Goal: Information Seeking & Learning: Understand process/instructions

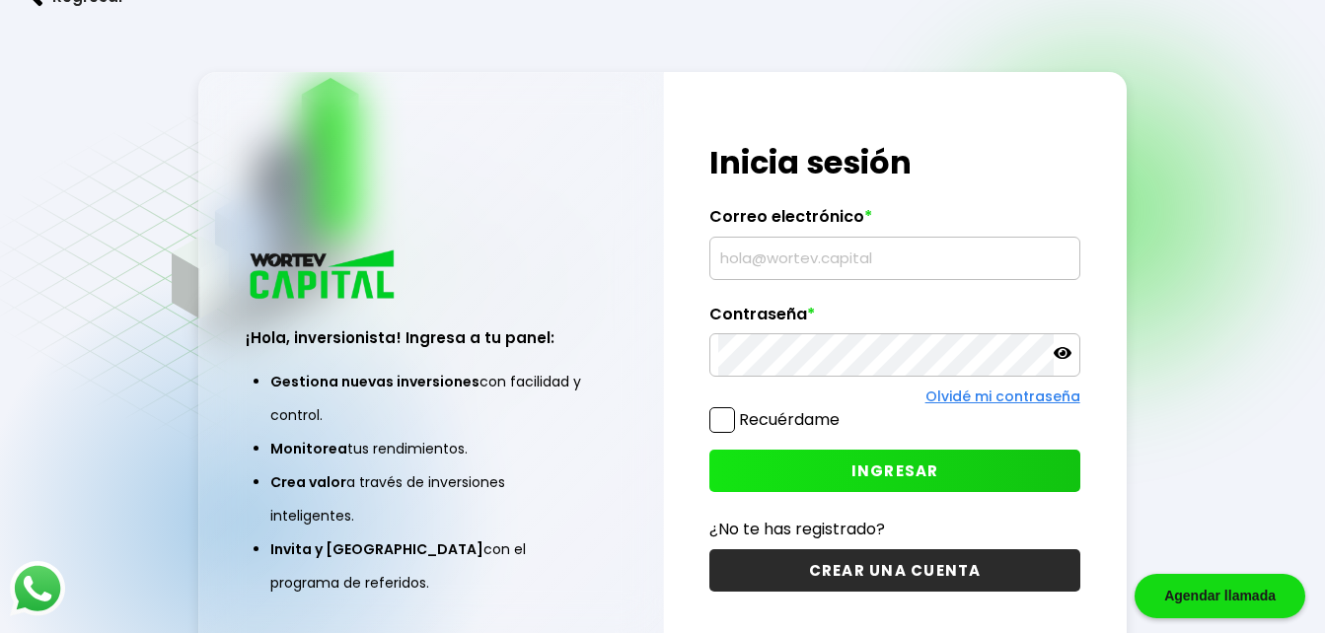
click at [872, 256] on input "text" at bounding box center [894, 258] width 352 height 41
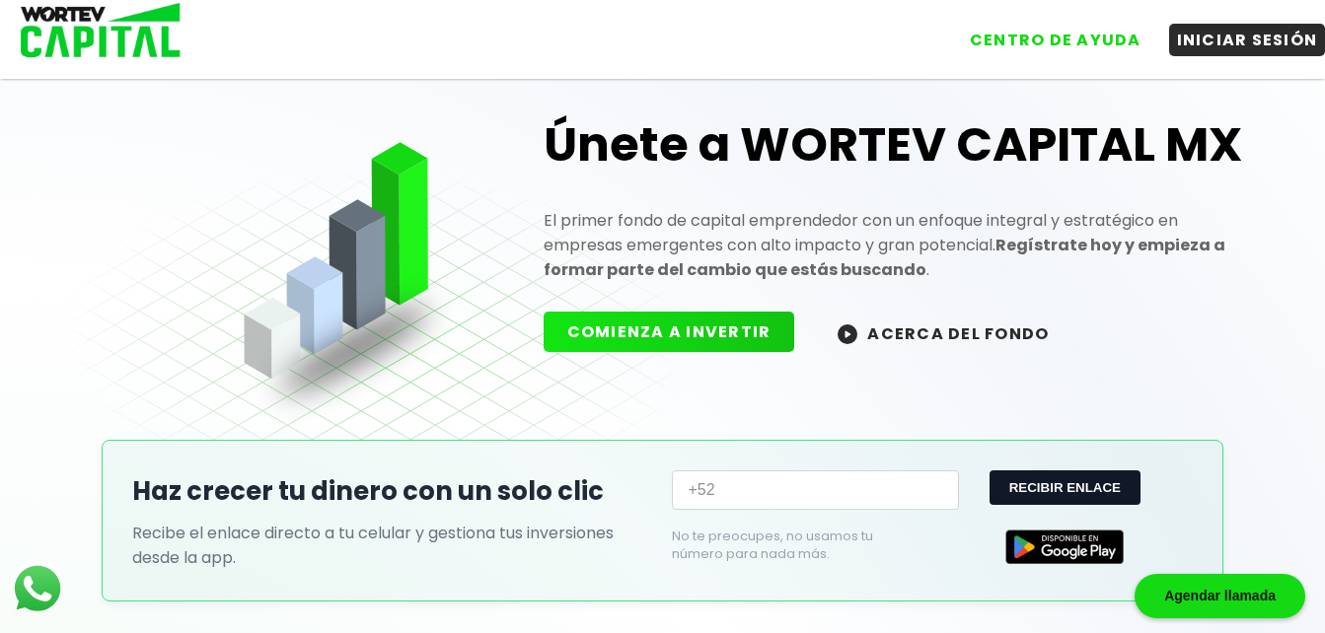
scroll to position [39, 0]
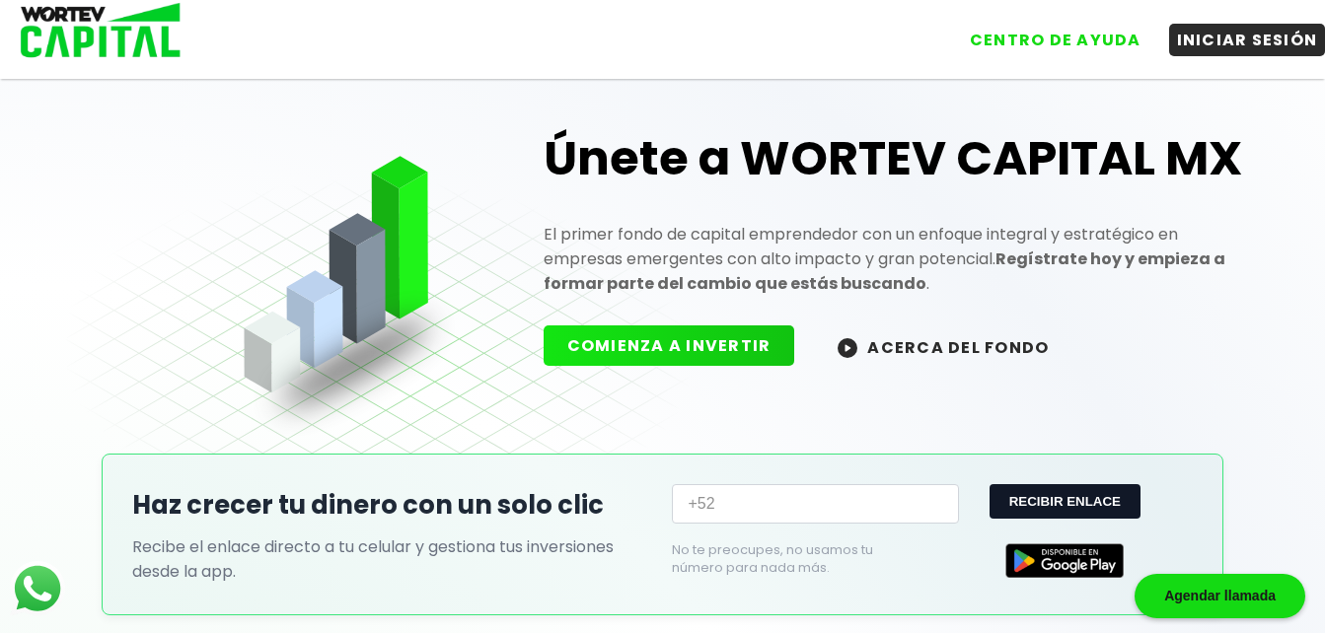
click at [843, 345] on img at bounding box center [848, 348] width 20 height 20
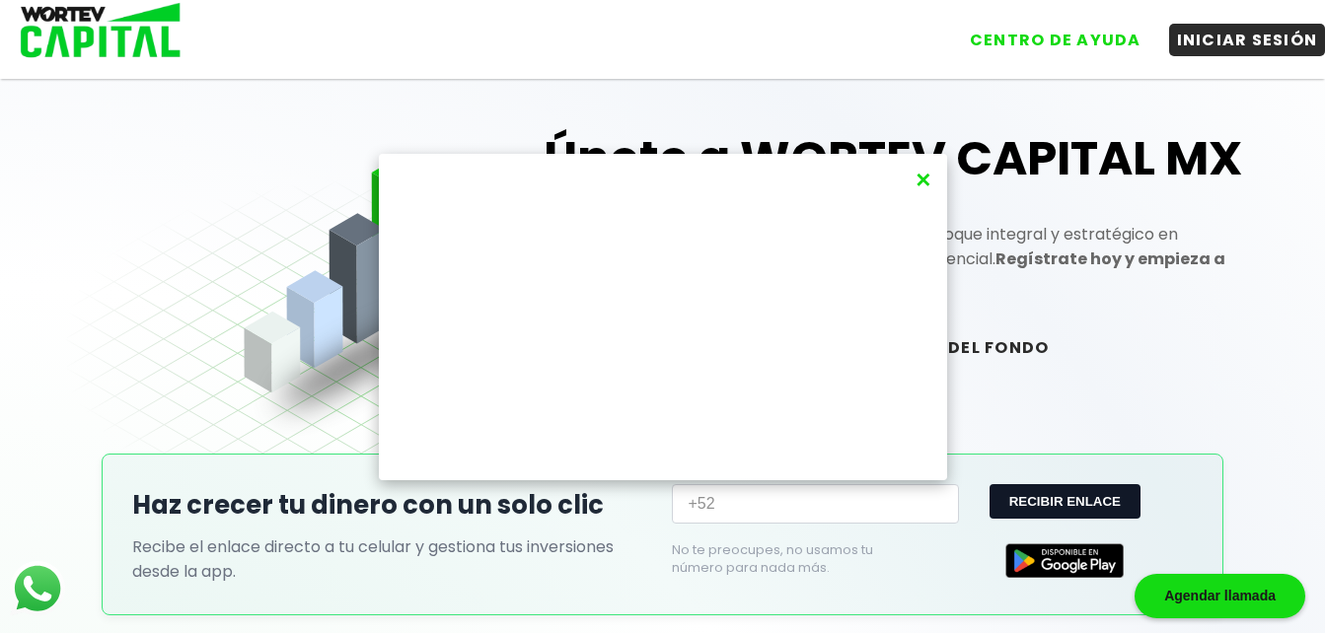
click at [920, 183] on button "×" at bounding box center [923, 180] width 27 height 33
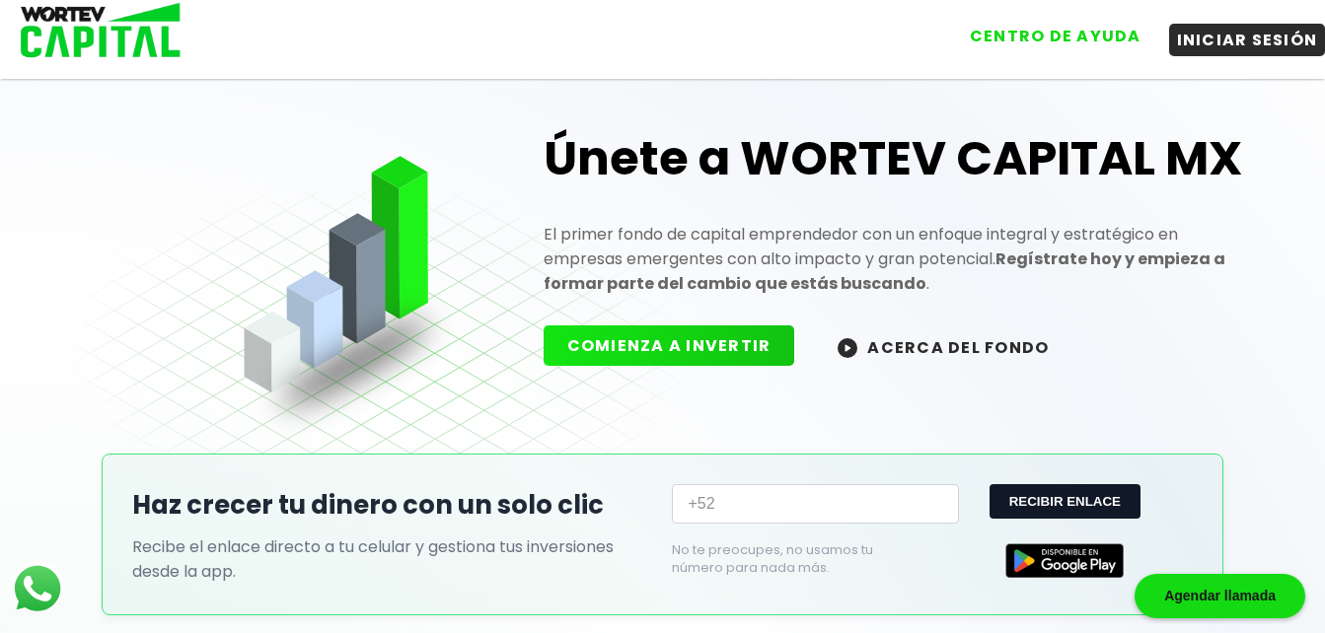
click at [1043, 36] on button "CENTRO DE AYUDA" at bounding box center [1055, 36] width 187 height 33
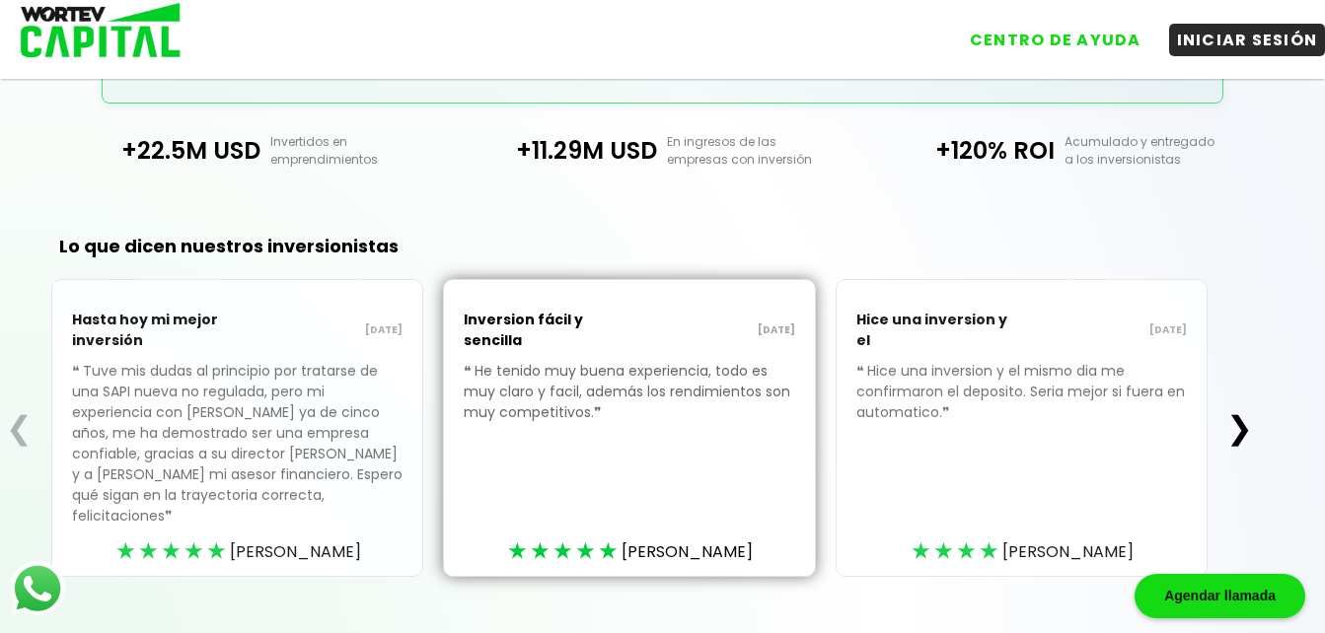
scroll to position [573, 0]
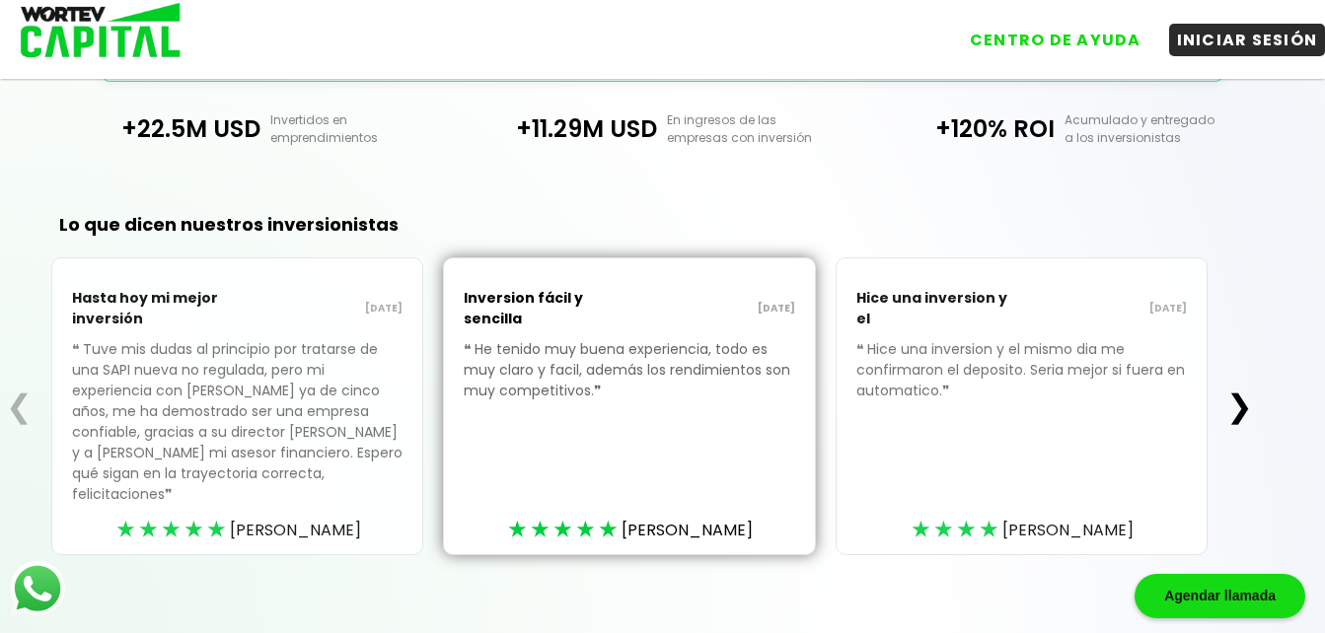
click at [1246, 403] on button "❯" at bounding box center [1239, 406] width 38 height 39
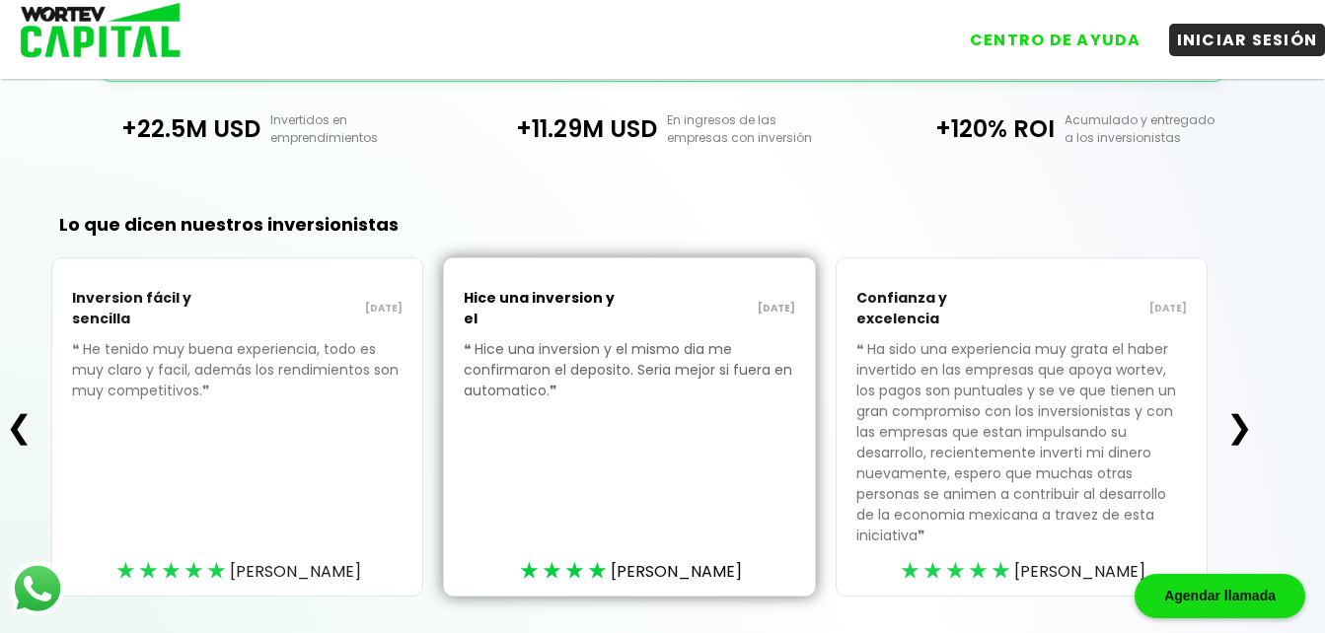
click at [1246, 407] on button "❯" at bounding box center [1239, 426] width 38 height 39
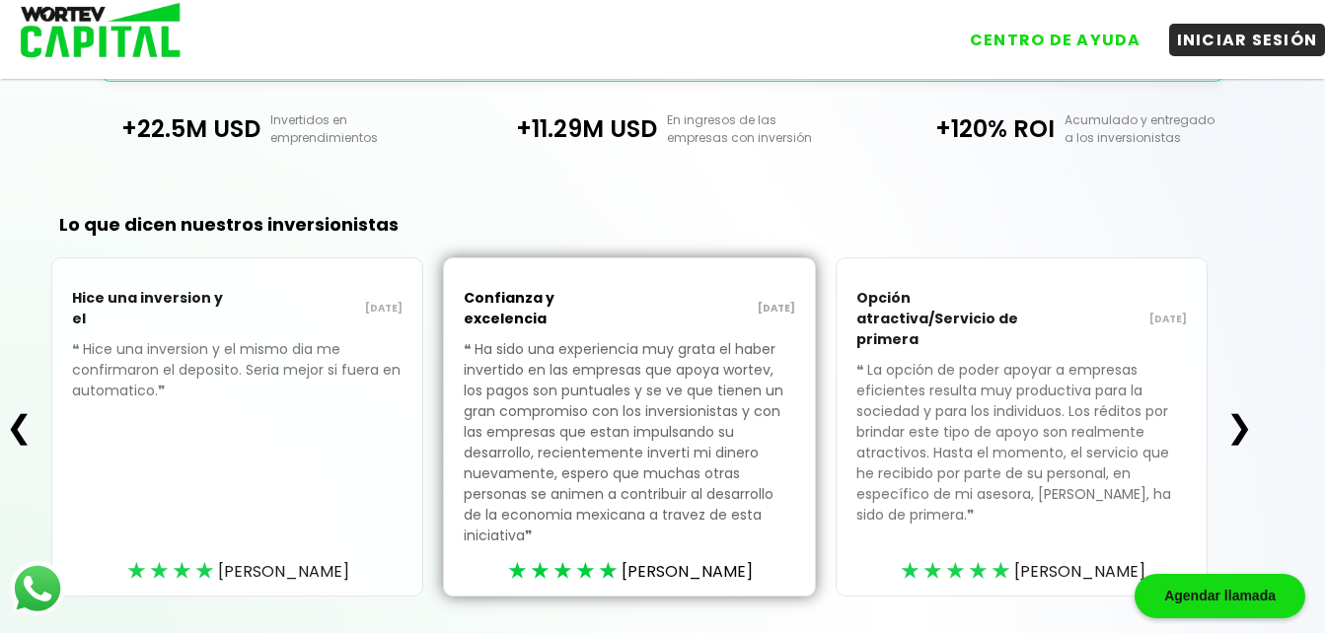
click at [1246, 407] on button "❯" at bounding box center [1239, 426] width 38 height 39
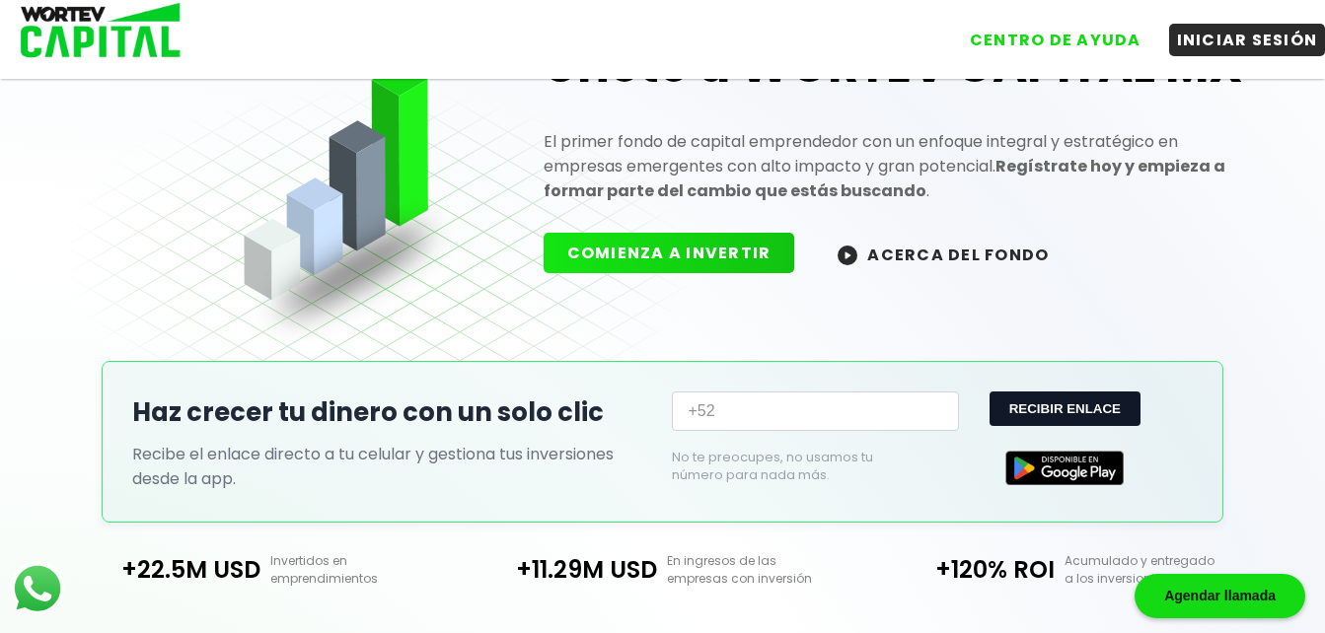
scroll to position [123, 0]
